Goal: Find specific page/section: Find specific page/section

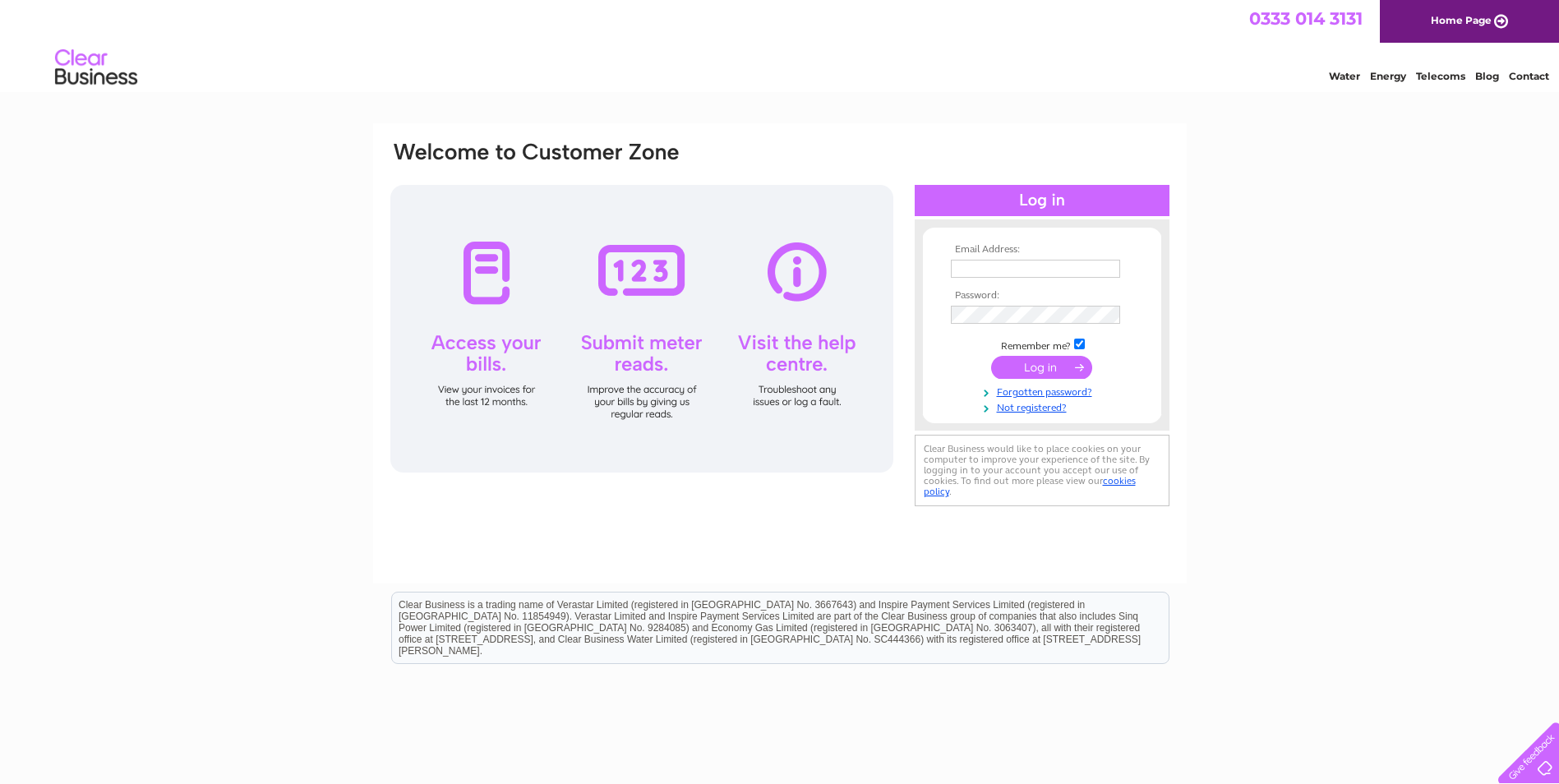
type input "info@cromartystores.co.uk"
click at [1013, 367] on input "submit" at bounding box center [1042, 367] width 101 height 23
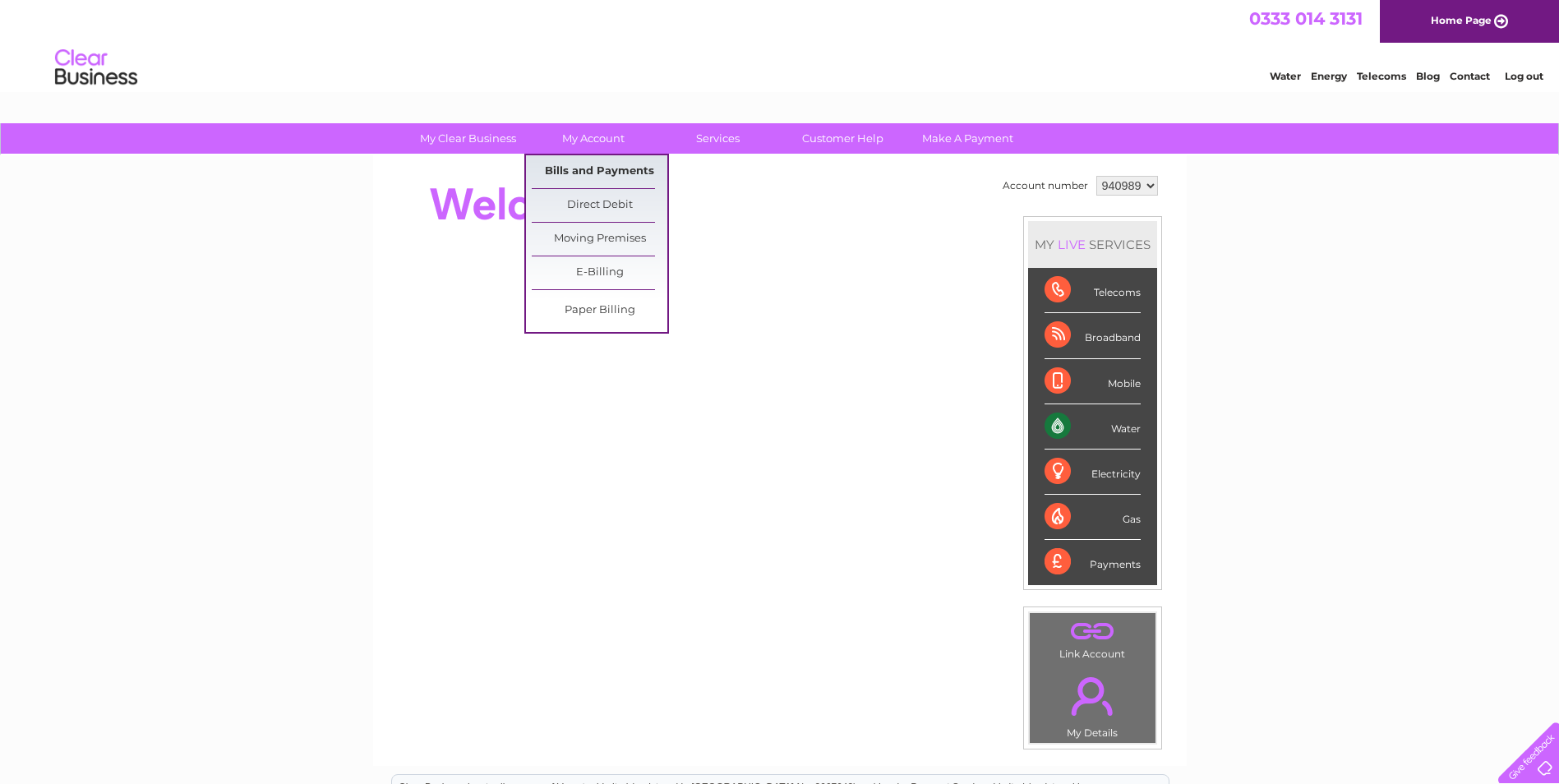
click at [581, 166] on link "Bills and Payments" at bounding box center [599, 172] width 136 height 32
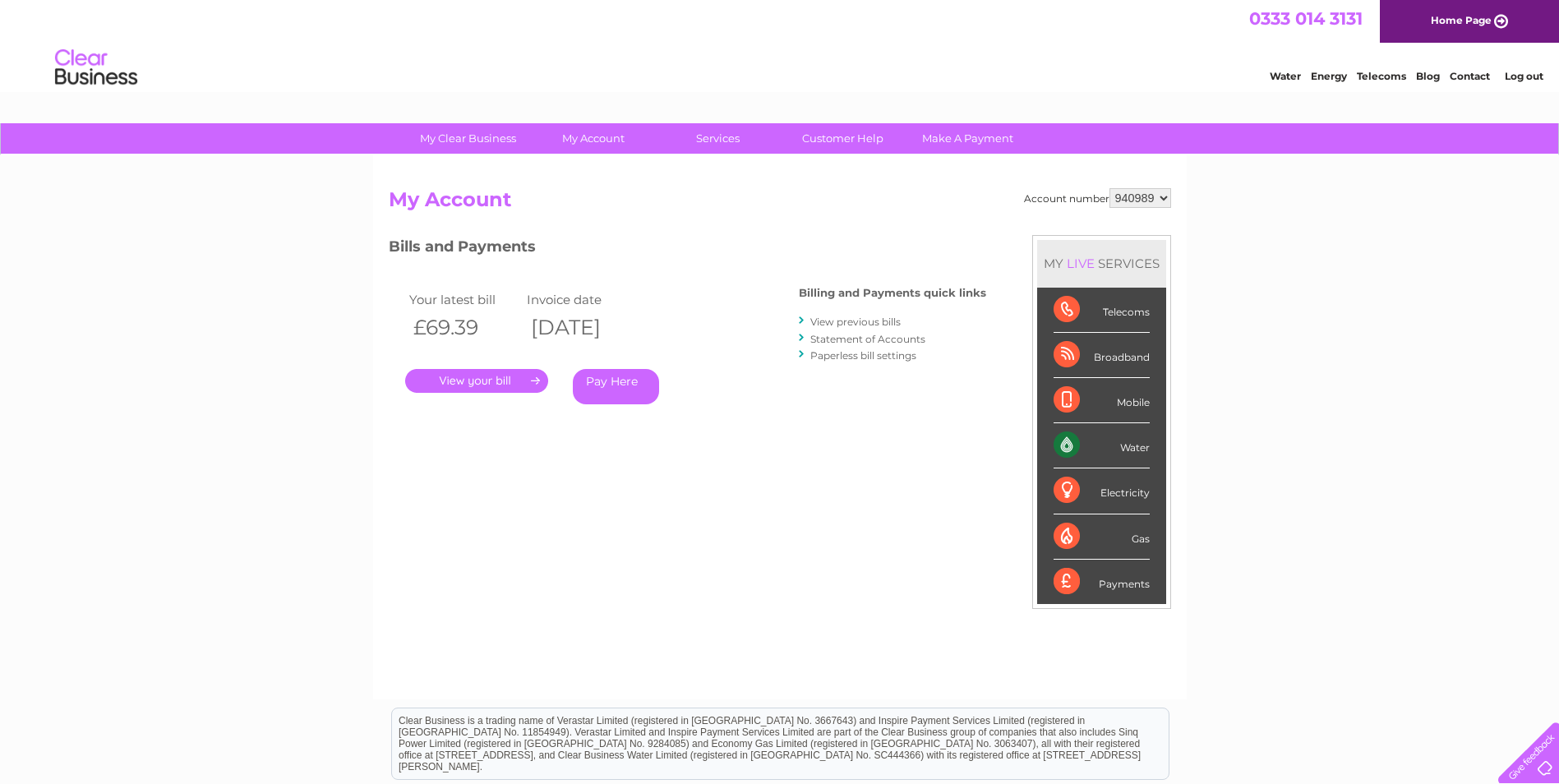
click at [502, 386] on link "." at bounding box center [476, 380] width 143 height 24
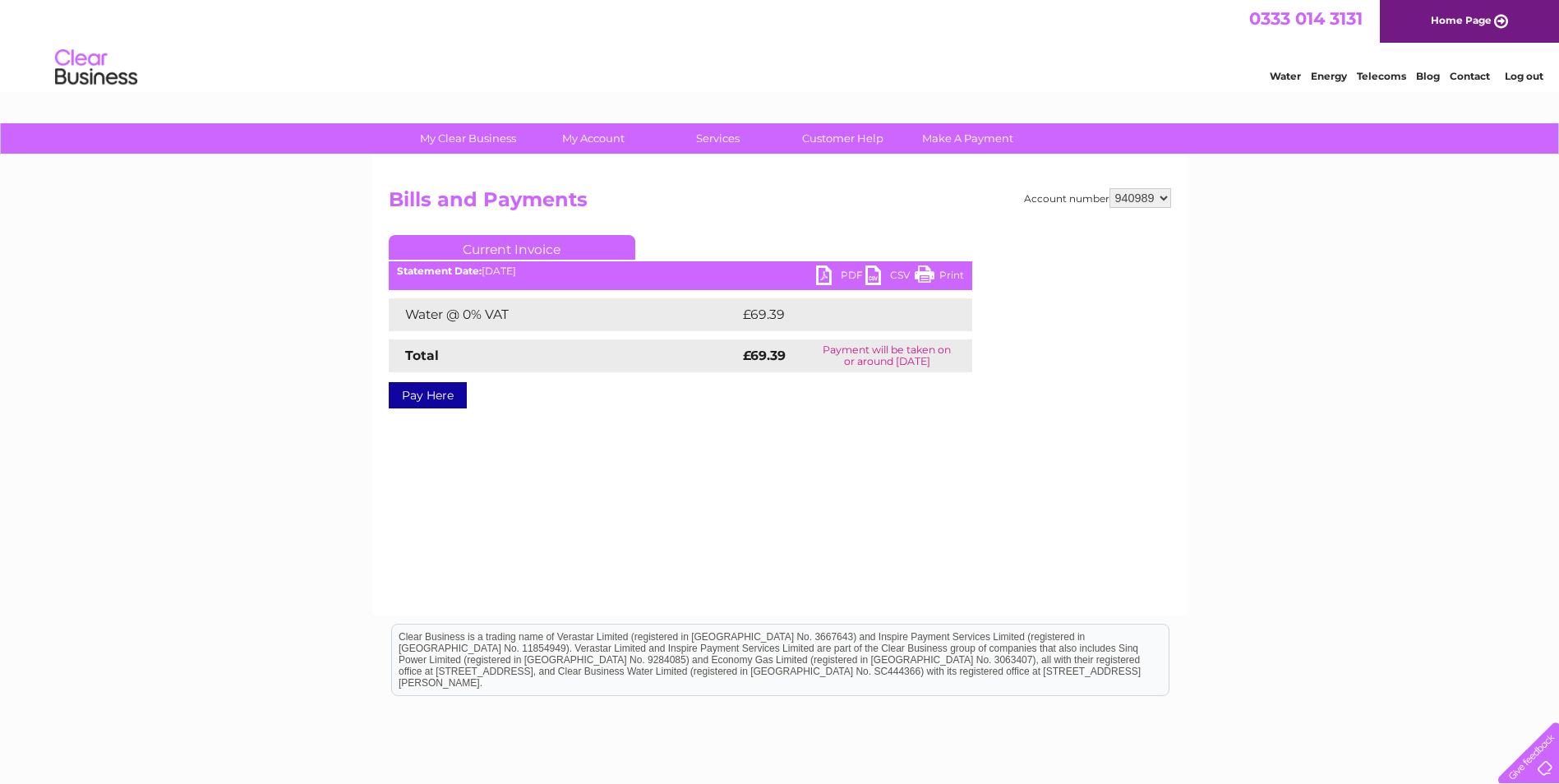
click at [833, 269] on link "PDF" at bounding box center [841, 277] width 50 height 24
